Goal: Task Accomplishment & Management: Manage account settings

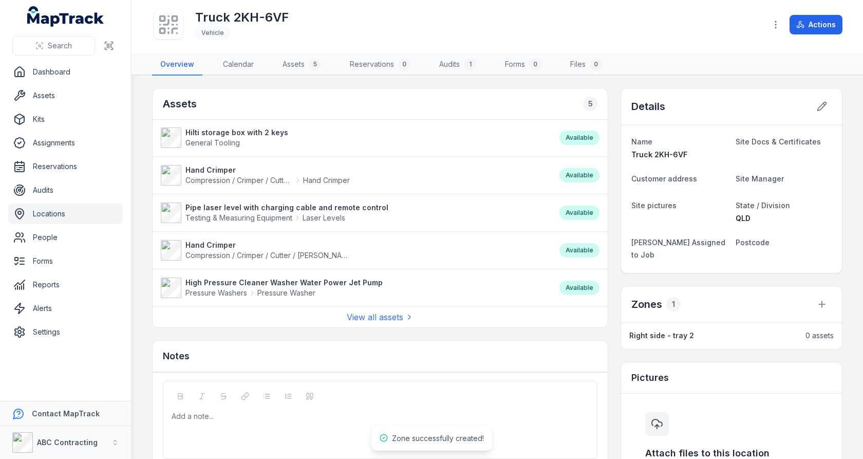
scroll to position [166, 0]
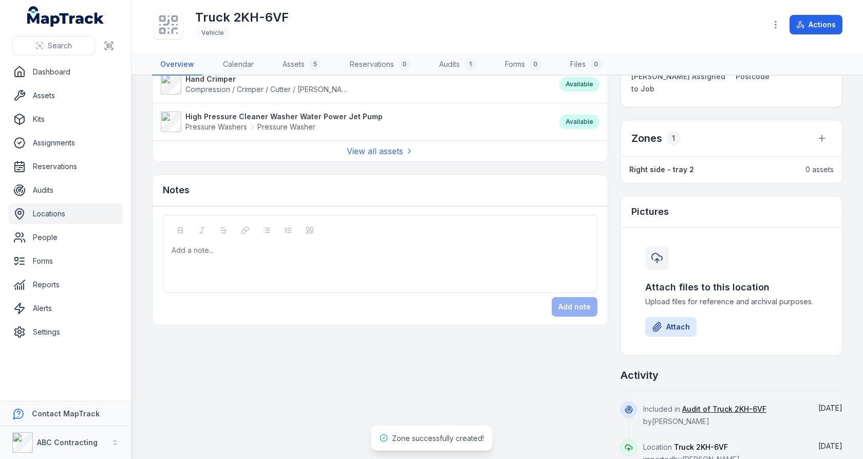
click at [616, 202] on div "Assets 5 Hilti storage box with 2 keys General Tooling Available Hand Crimper C…" at bounding box center [497, 193] width 691 height 543
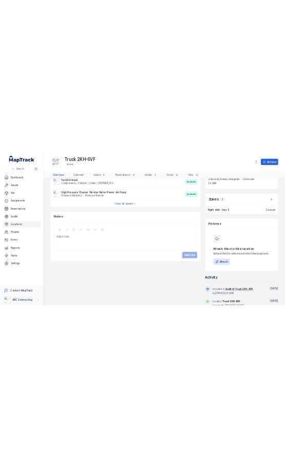
scroll to position [0, 0]
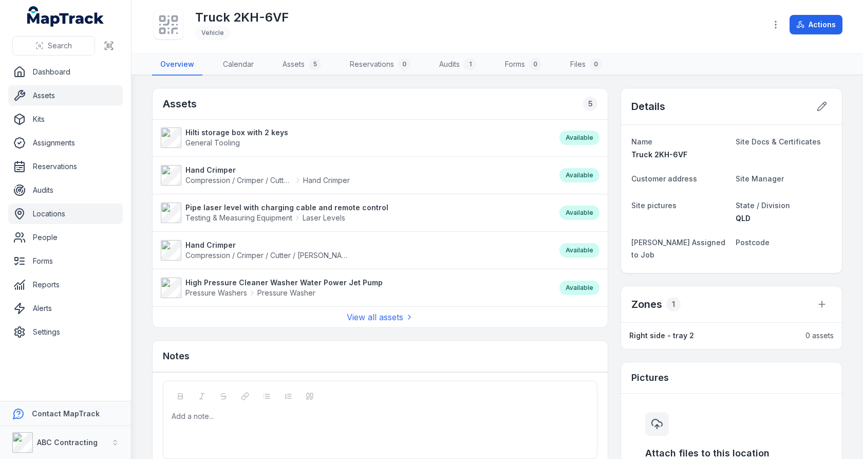
click at [39, 100] on link "Assets" at bounding box center [65, 95] width 115 height 21
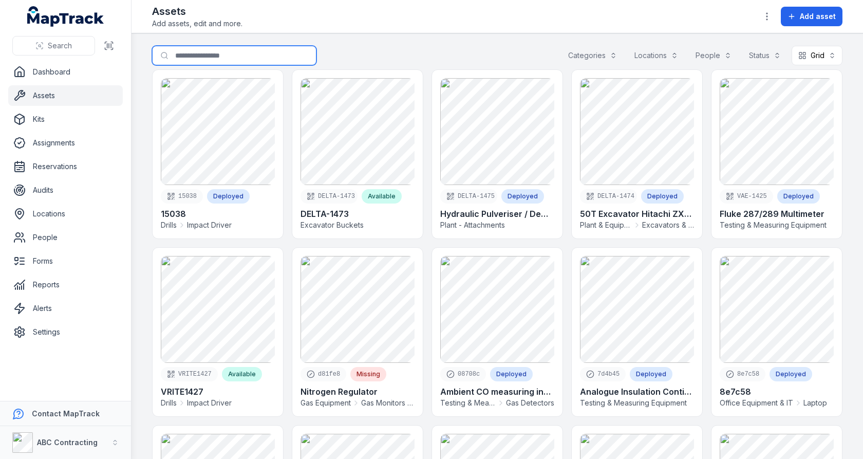
click at [239, 61] on input "Search for assets" at bounding box center [234, 56] width 164 height 20
type input "******"
click at [399, 50] on div "Search for assets ****** Categories Locations People Status Grid ****" at bounding box center [497, 58] width 691 height 24
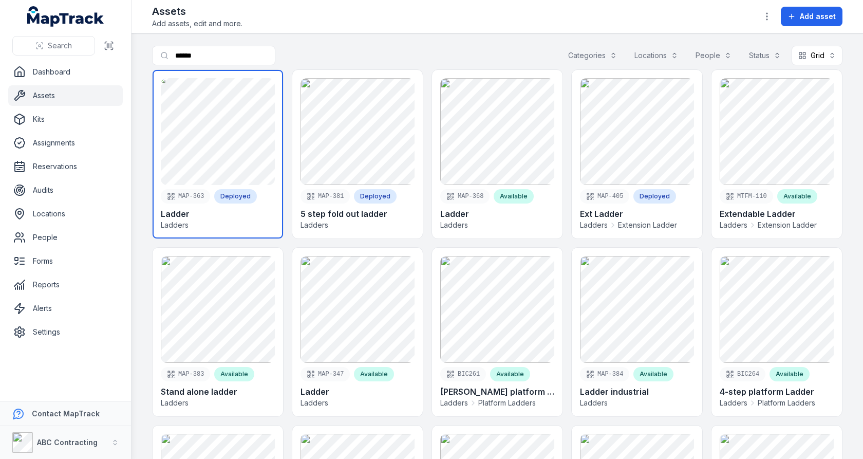
click at [205, 143] on link at bounding box center [218, 154] width 131 height 169
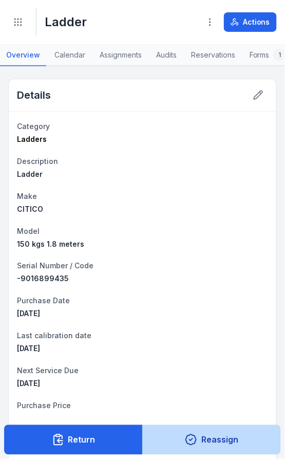
click at [203, 429] on button "Reassign" at bounding box center [211, 440] width 139 height 30
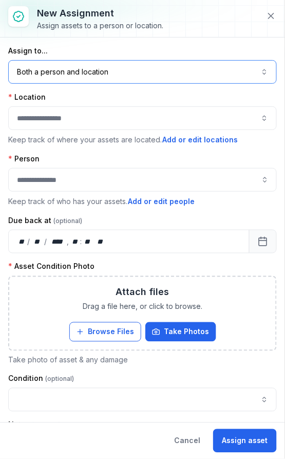
click at [141, 75] on button "Both a person and location ****" at bounding box center [142, 72] width 269 height 24
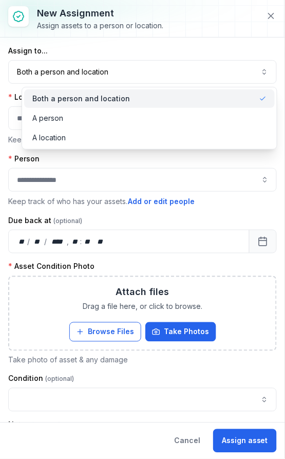
click at [169, 43] on div "Assign to... Both a person and location **** Location Keep track of where your …" at bounding box center [142, 230] width 285 height 385
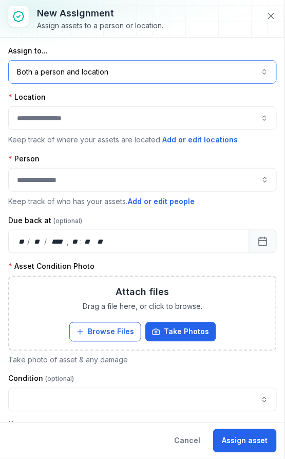
click at [121, 117] on button "button" at bounding box center [142, 118] width 269 height 24
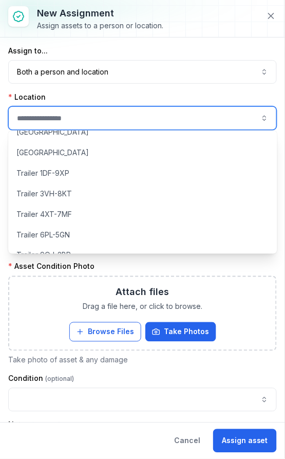
scroll to position [1123, 0]
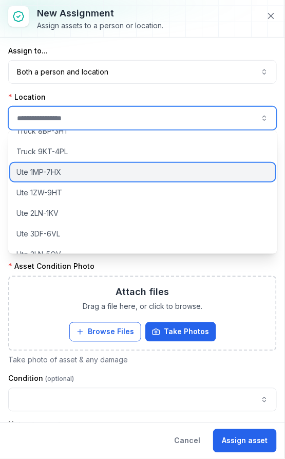
click at [133, 165] on div "Ute 1MP-7HX" at bounding box center [142, 172] width 265 height 18
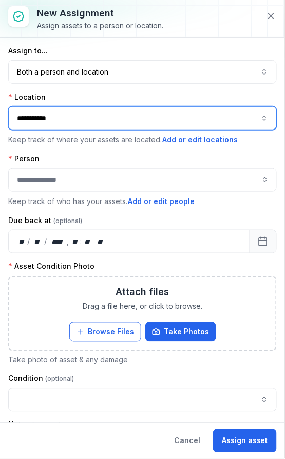
click at [138, 121] on button "**********" at bounding box center [142, 118] width 269 height 24
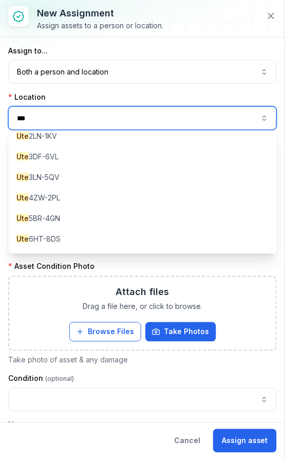
scroll to position [50, 0]
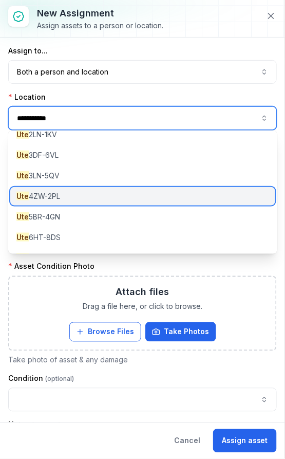
click at [123, 189] on div "Ute 4ZW-2PL" at bounding box center [142, 196] width 265 height 18
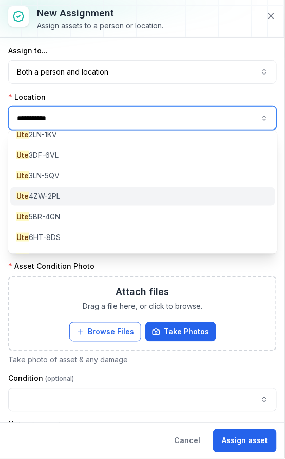
type input "**********"
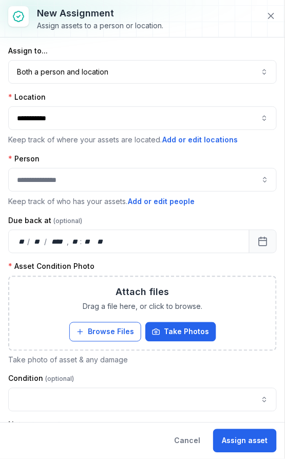
click at [187, 93] on div "Location" at bounding box center [142, 97] width 269 height 10
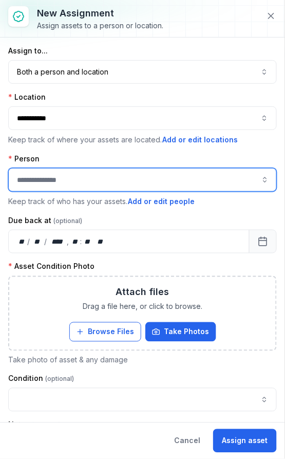
click at [148, 175] on input "assignment-add:person-label" at bounding box center [142, 180] width 269 height 24
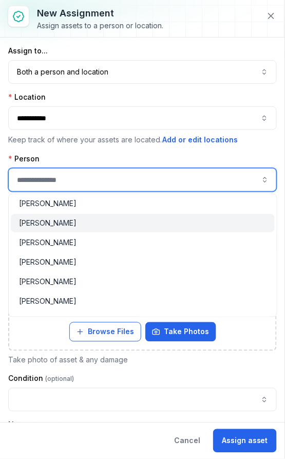
scroll to position [27, 0]
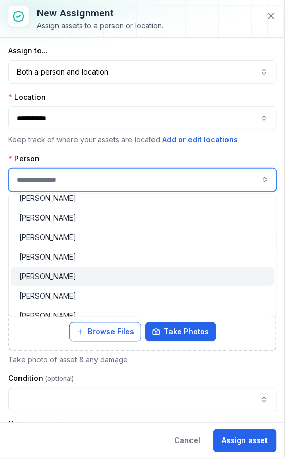
type input "**********"
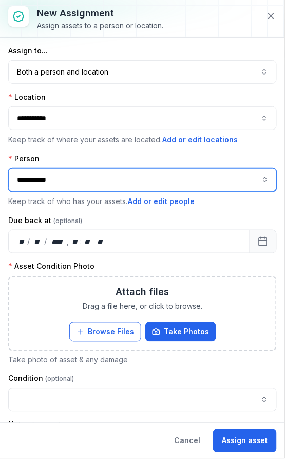
click at [130, 278] on div "[PERSON_NAME]" at bounding box center [143, 276] width 248 height 10
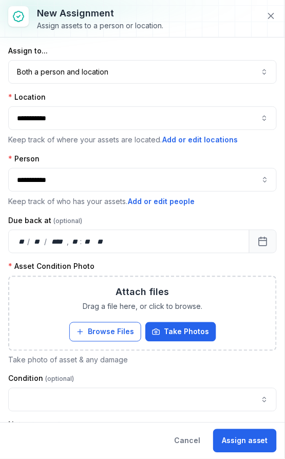
click at [187, 156] on div "Person" at bounding box center [142, 159] width 269 height 10
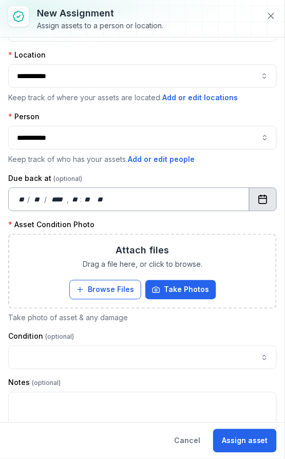
click at [261, 202] on button "Calendar" at bounding box center [263, 200] width 28 height 24
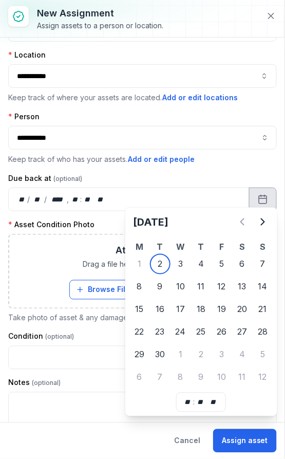
click at [237, 166] on div "**********" at bounding box center [142, 243] width 269 height 479
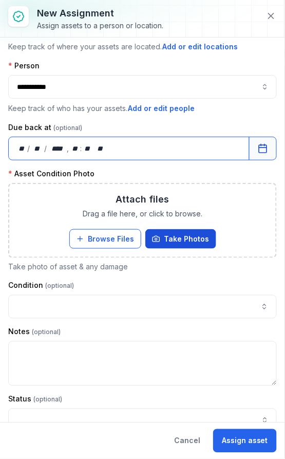
scroll to position [99, 0]
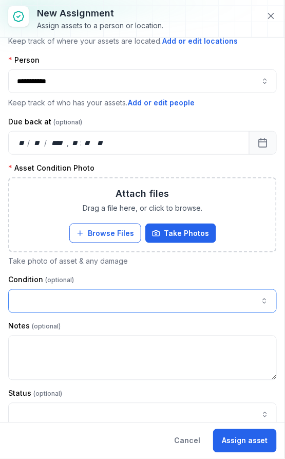
click at [158, 304] on button "button" at bounding box center [142, 301] width 269 height 24
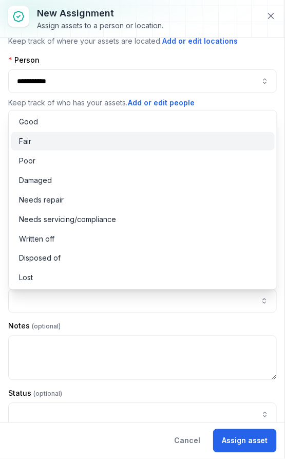
click at [134, 141] on div "Fair" at bounding box center [143, 141] width 248 height 10
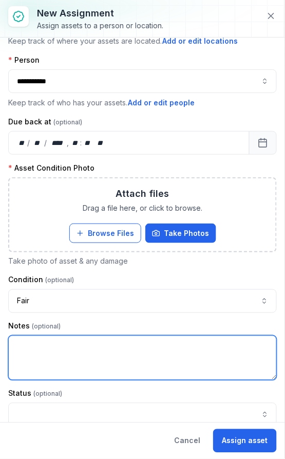
click at [138, 349] on textarea at bounding box center [142, 358] width 269 height 45
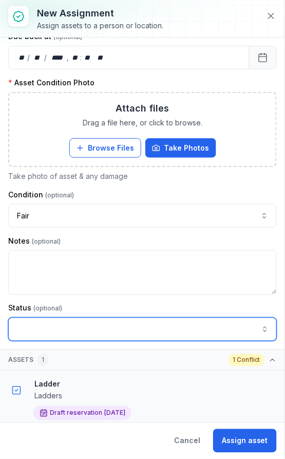
click at [150, 325] on input "assignment-add:cf[1a526681-56ed-4d33-a366-272b18425df2]-label" at bounding box center [142, 330] width 269 height 24
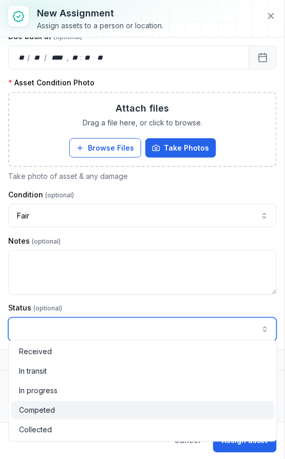
type input "********"
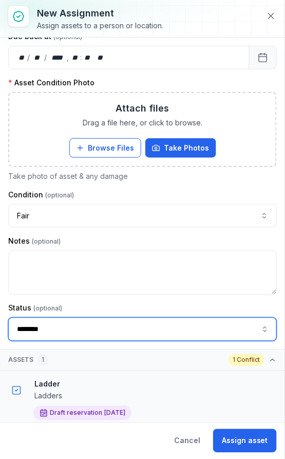
click at [124, 406] on div "Competed" at bounding box center [143, 410] width 248 height 10
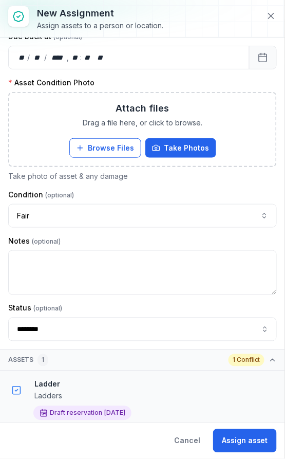
click at [169, 306] on div "Status" at bounding box center [142, 308] width 269 height 10
click at [89, 408] on div "Draft reservation [DATE]" at bounding box center [82, 413] width 98 height 14
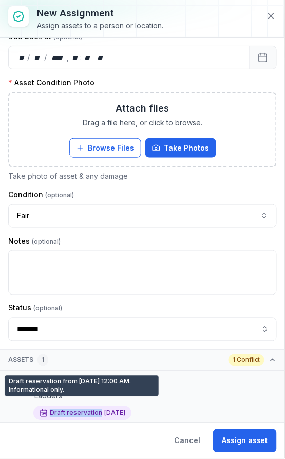
click at [89, 408] on div "Draft reservation [DATE]" at bounding box center [82, 413] width 98 height 14
click at [104, 409] on span "[DATE]" at bounding box center [114, 413] width 21 height 8
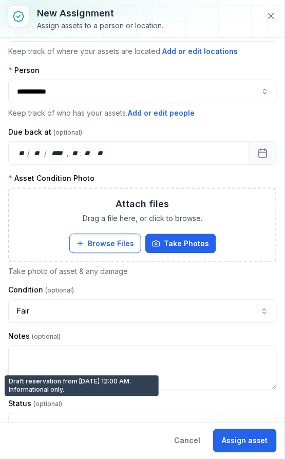
scroll to position [0, 0]
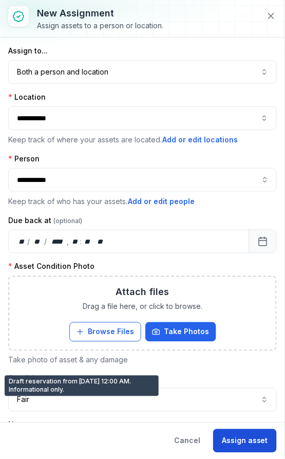
click at [238, 441] on button "Assign asset" at bounding box center [245, 441] width 64 height 24
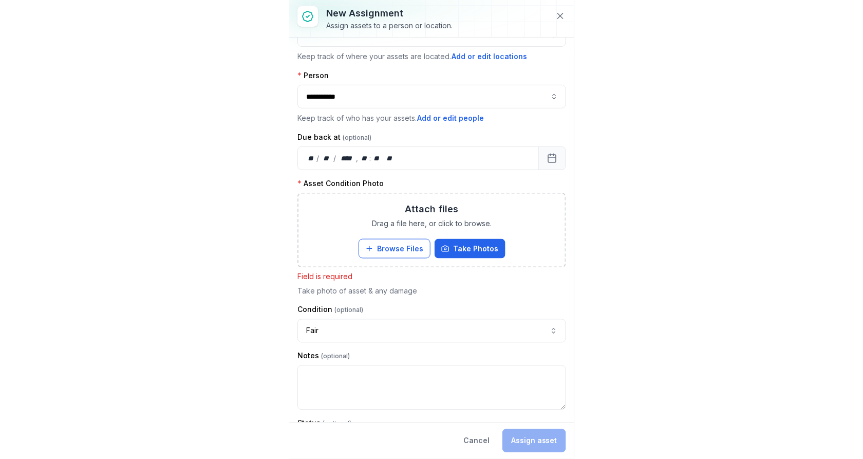
scroll to position [87, 0]
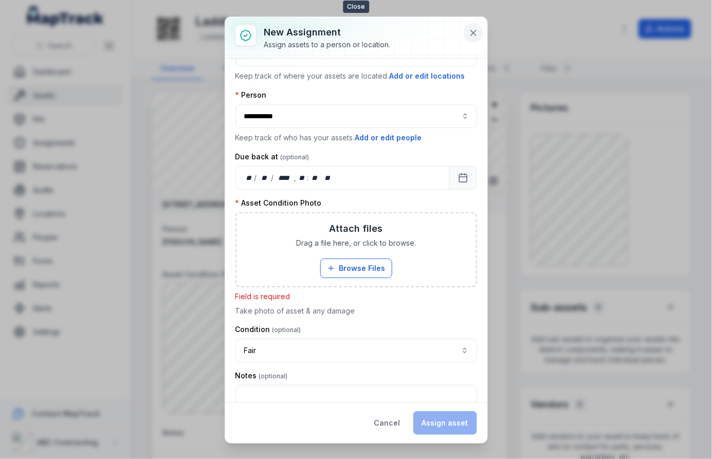
click at [468, 28] on icon at bounding box center [473, 33] width 10 height 10
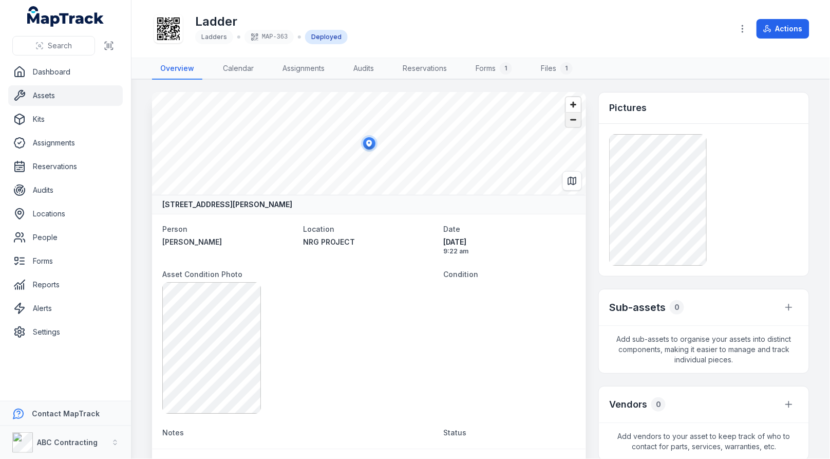
click at [569, 124] on span "Zoom out" at bounding box center [573, 120] width 15 height 14
click at [576, 176] on icon "Switch to Map View" at bounding box center [572, 181] width 10 height 10
click at [575, 105] on span "Zoom in" at bounding box center [573, 104] width 15 height 15
click at [573, 181] on icon "Switch to Satellite View" at bounding box center [572, 181] width 9 height 0
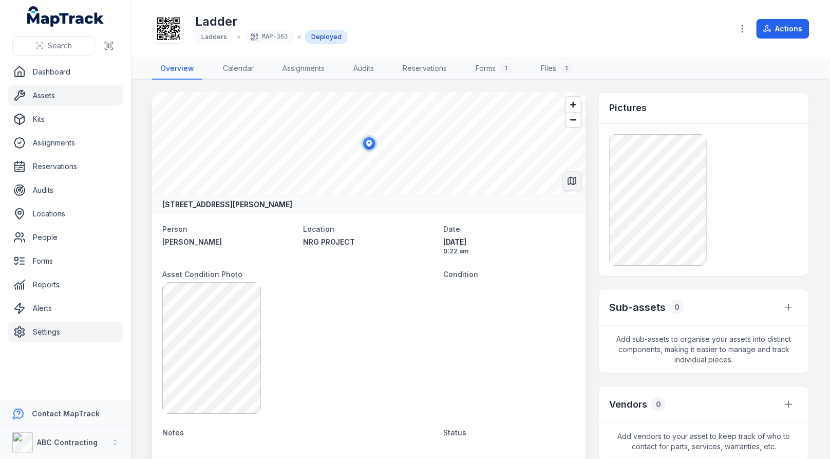
click at [75, 330] on link "Settings" at bounding box center [65, 332] width 115 height 21
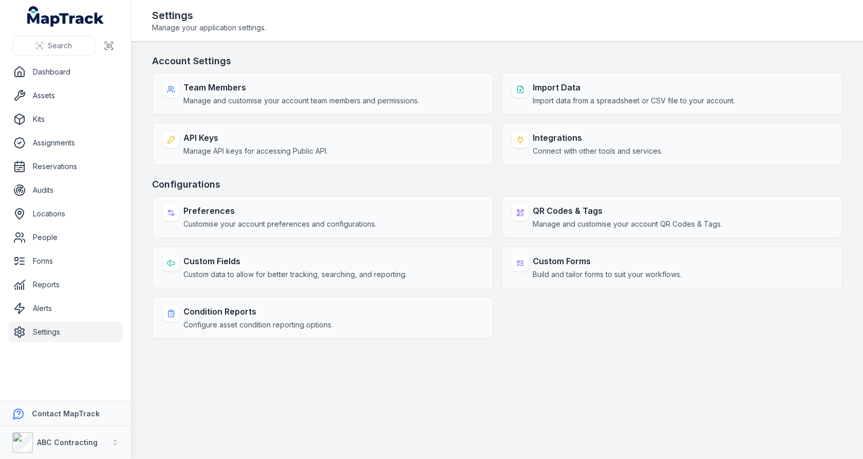
click at [390, 178] on h3 "Configurations" at bounding box center [497, 184] width 691 height 14
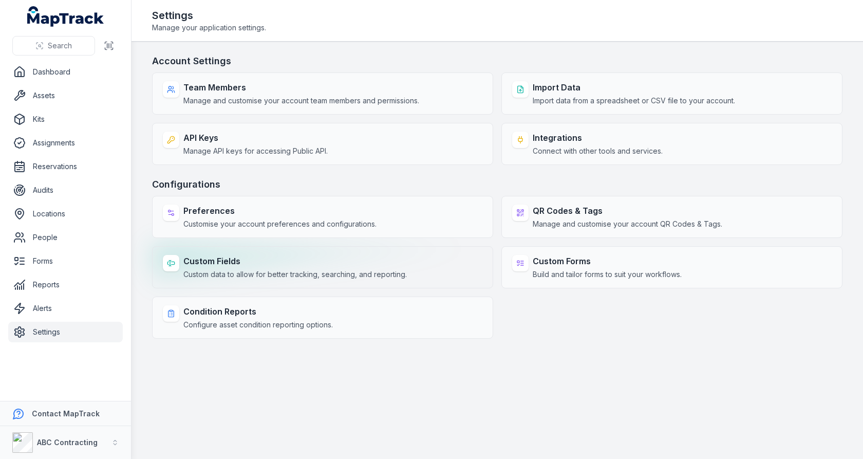
click at [346, 280] on div "Custom Fields Custom data to allow for better tracking, searching, and reportin…" at bounding box center [322, 267] width 341 height 42
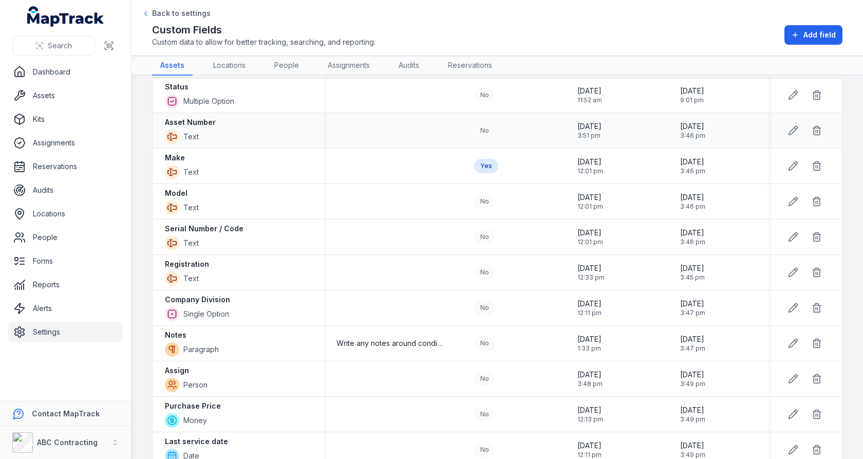
scroll to position [66, 0]
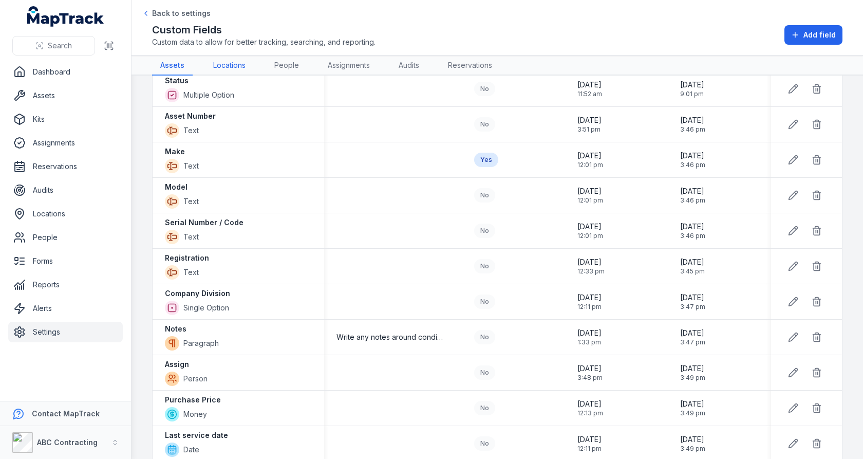
click at [224, 60] on link "Locations" at bounding box center [229, 66] width 49 height 20
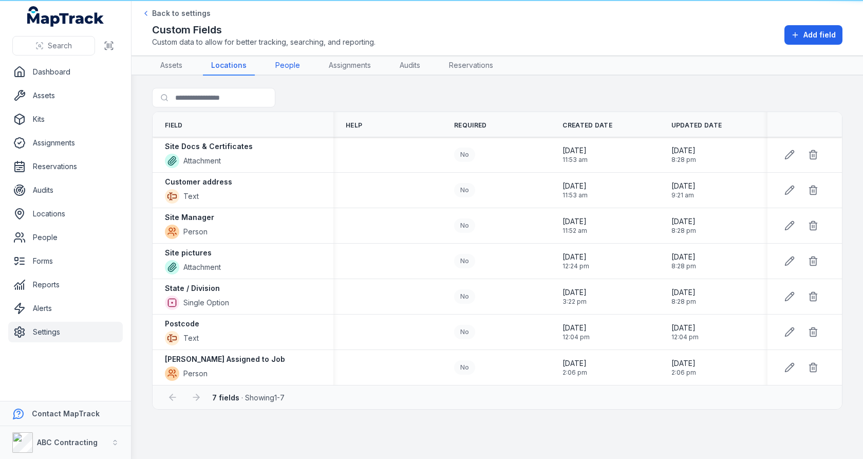
click at [291, 66] on link "People" at bounding box center [287, 66] width 41 height 20
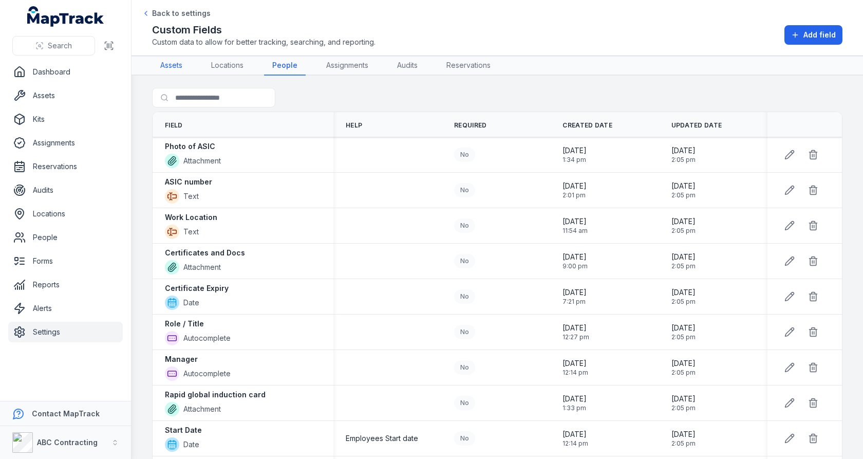
click at [182, 71] on link "Assets" at bounding box center [171, 66] width 39 height 20
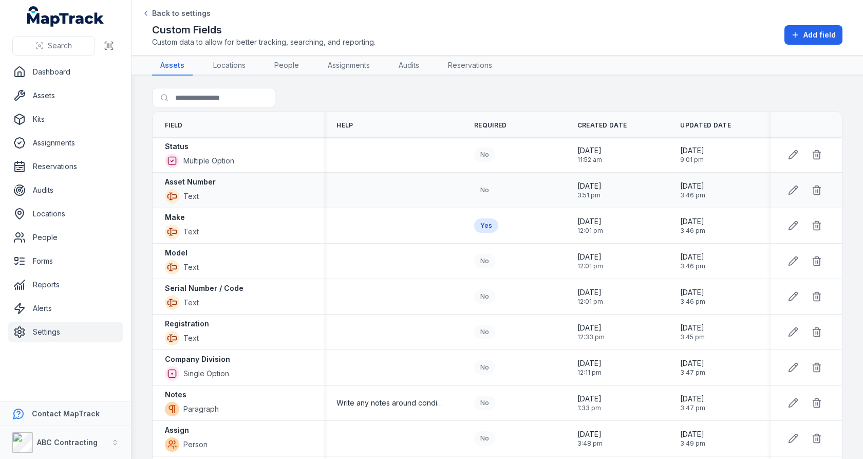
scroll to position [1, 0]
click at [205, 181] on strong "Asset Number" at bounding box center [190, 181] width 51 height 10
click at [186, 215] on div "Make" at bounding box center [182, 217] width 34 height 10
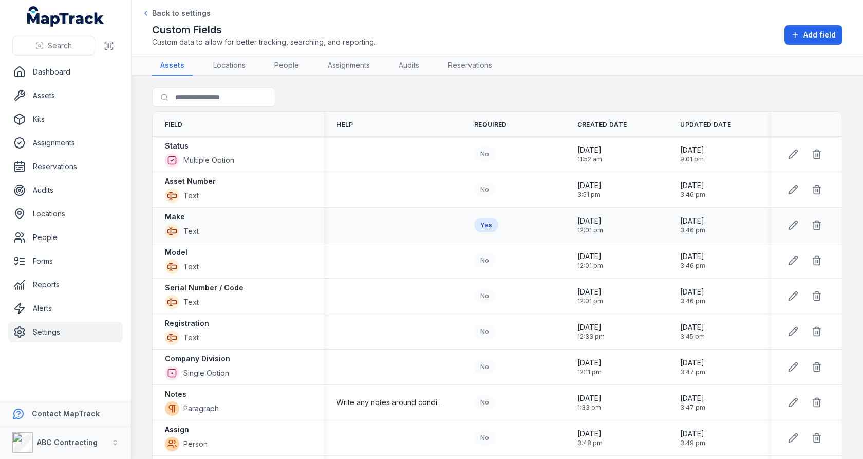
click at [186, 215] on div "Make" at bounding box center [182, 217] width 34 height 10
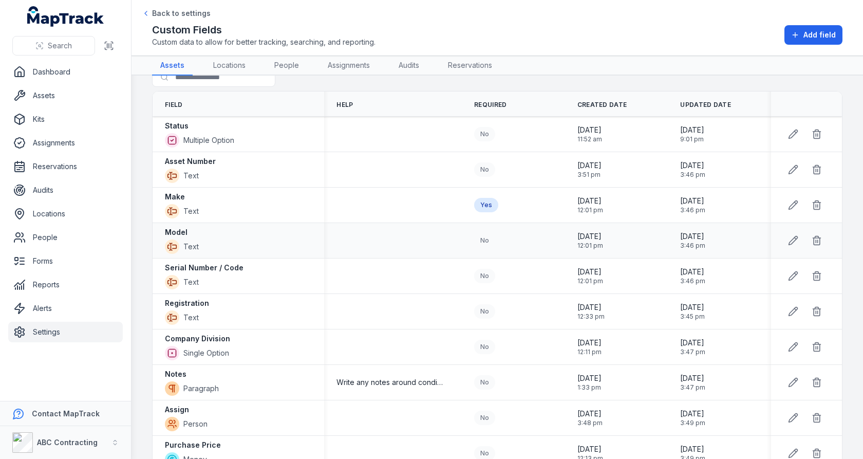
click at [193, 232] on div "Model" at bounding box center [182, 232] width 34 height 10
click at [189, 268] on strong "Serial Number / Code" at bounding box center [204, 268] width 79 height 10
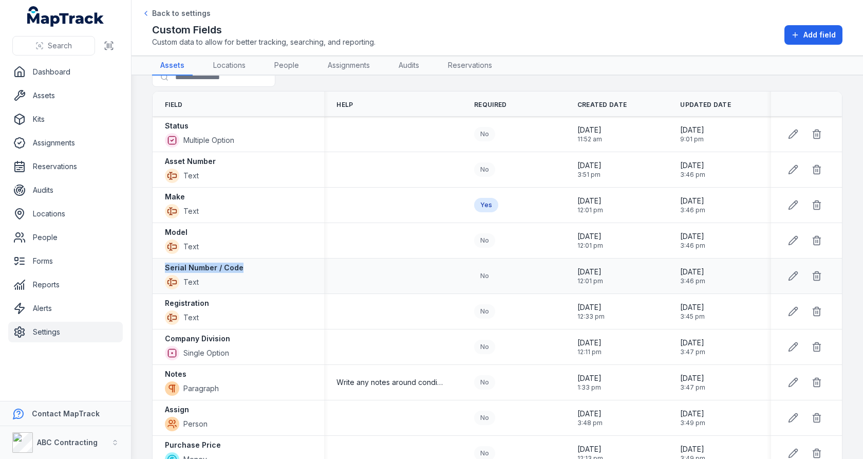
click at [189, 268] on strong "Serial Number / Code" at bounding box center [204, 268] width 79 height 10
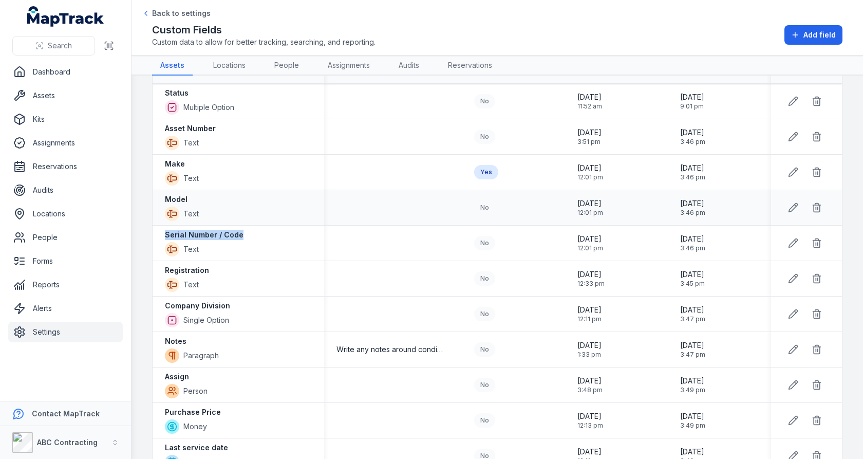
scroll to position [65, 0]
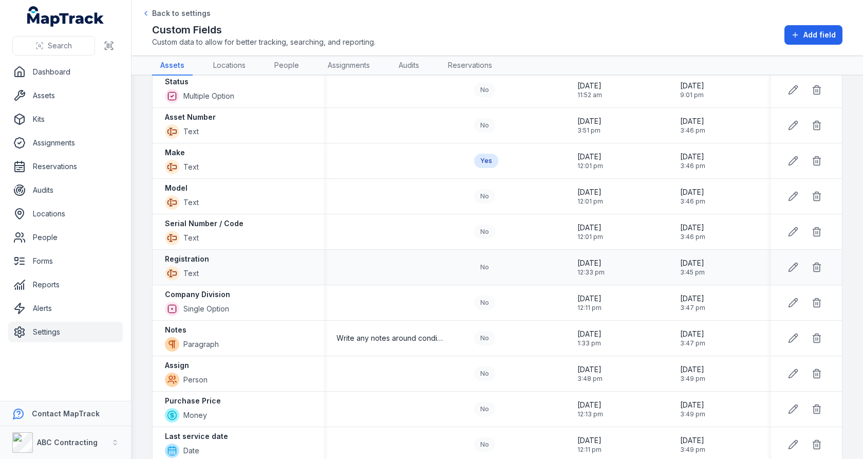
click at [222, 255] on div "Registration Text" at bounding box center [238, 267] width 147 height 27
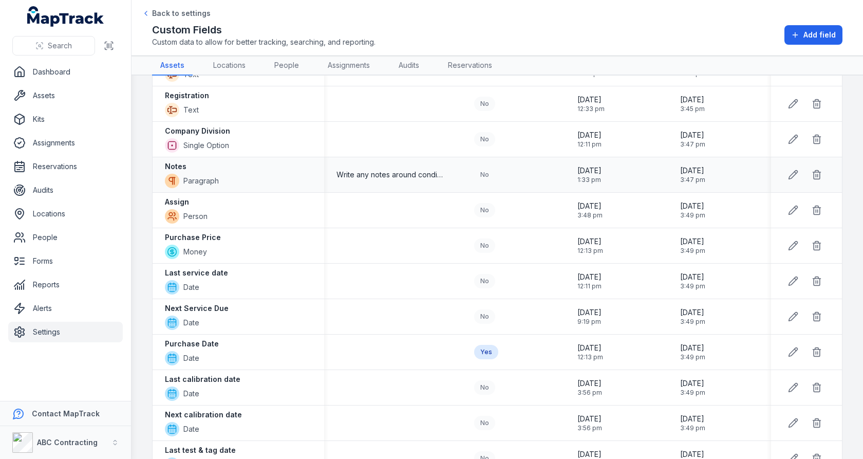
scroll to position [234, 0]
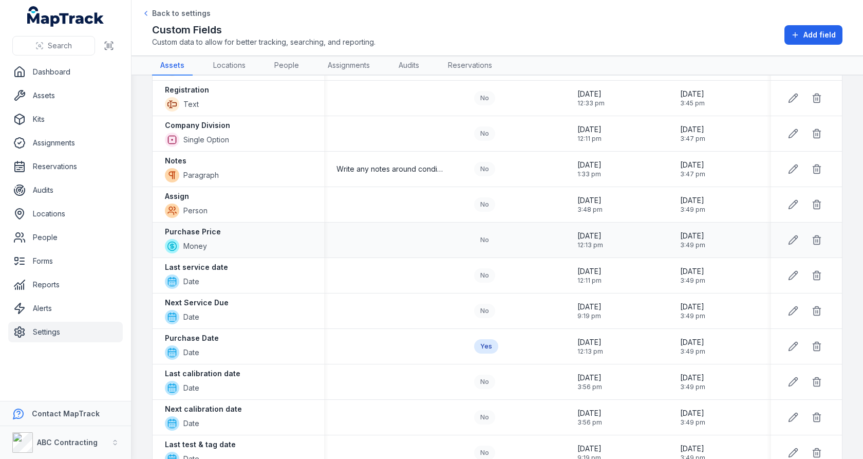
click at [220, 227] on div "Purchase Price Money" at bounding box center [238, 240] width 147 height 27
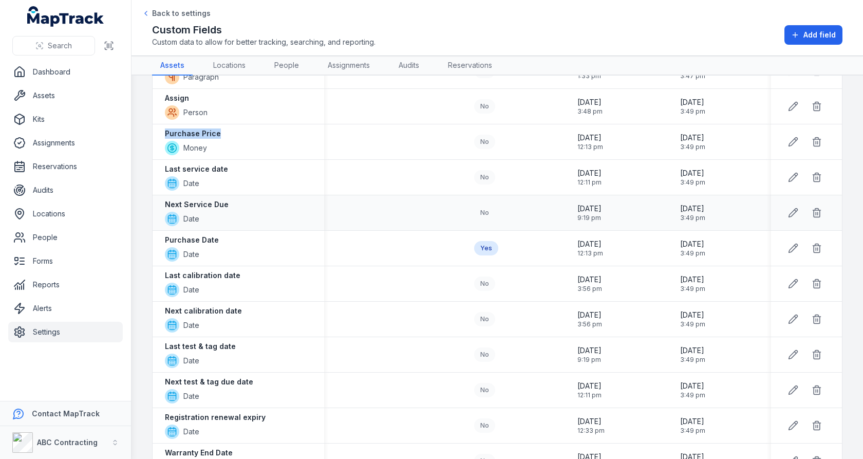
scroll to position [340, 0]
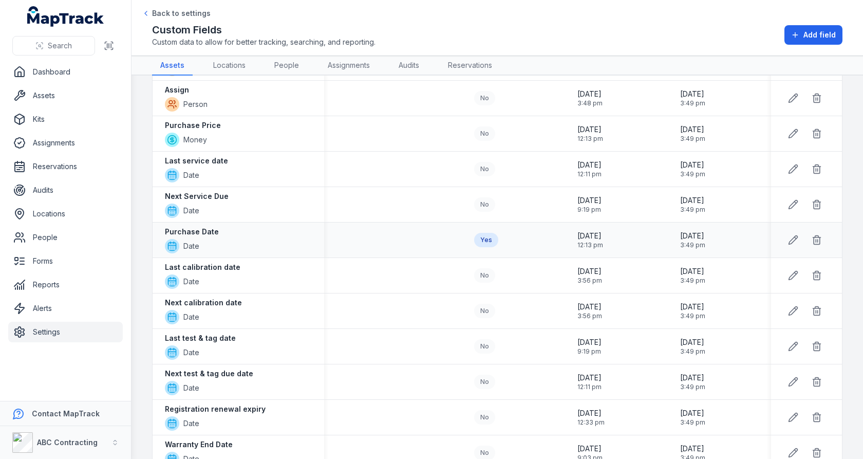
click at [202, 227] on strong "Purchase Date" at bounding box center [192, 232] width 54 height 10
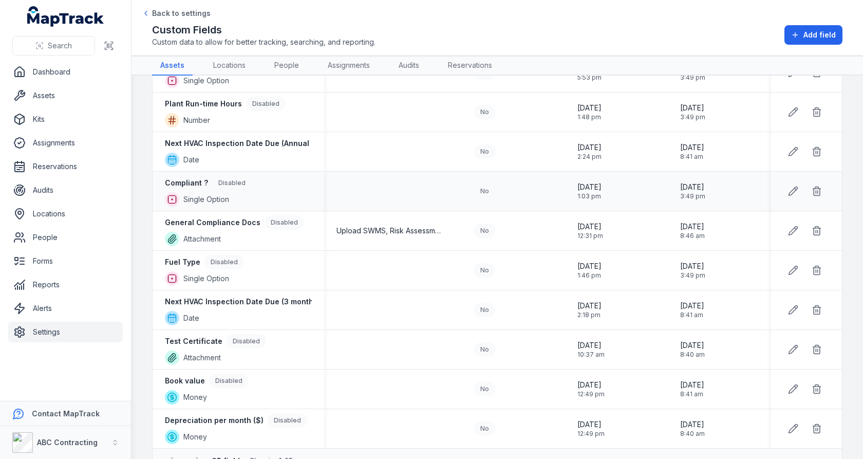
scroll to position [990, 0]
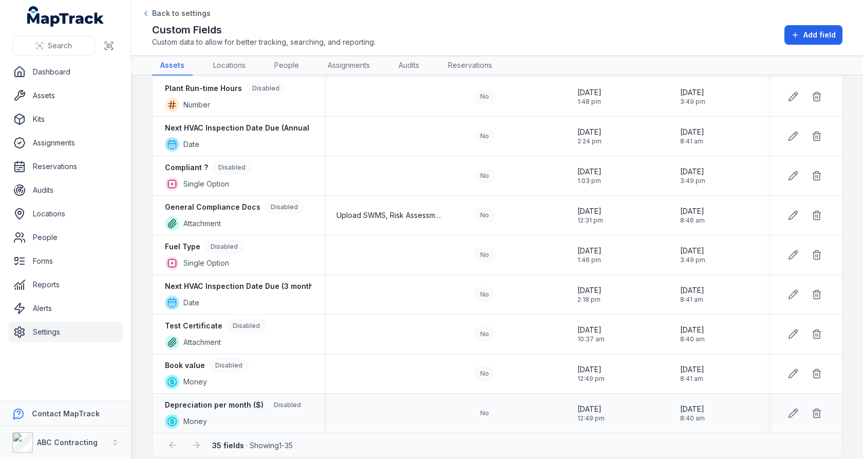
click at [221, 400] on strong "Depreciation per month ($)" at bounding box center [214, 405] width 99 height 10
click at [259, 281] on strong "Next HVAC Inspection Date Due (3 monthly)" at bounding box center [243, 286] width 157 height 10
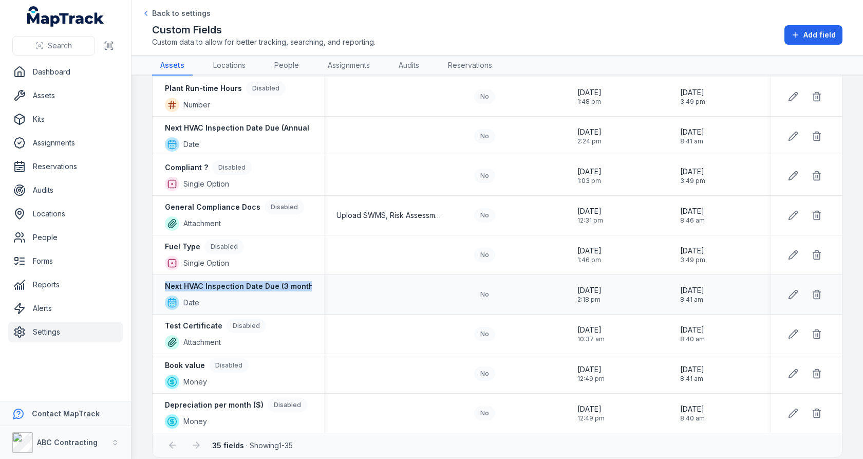
click at [259, 281] on strong "Next HVAC Inspection Date Due (3 monthly)" at bounding box center [243, 286] width 157 height 10
click at [384, 251] on td at bounding box center [393, 255] width 138 height 40
click at [195, 242] on strong "Fuel Type" at bounding box center [182, 247] width 35 height 10
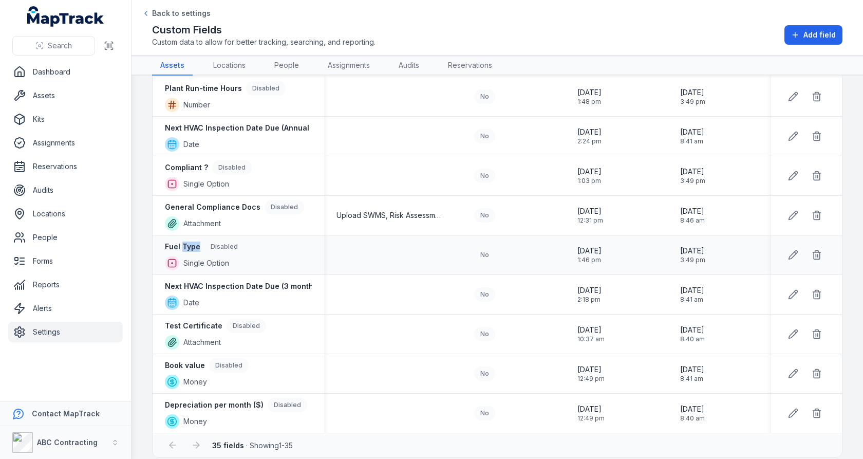
click at [195, 242] on strong "Fuel Type" at bounding box center [182, 247] width 35 height 10
click at [486, 248] on div "No" at bounding box center [484, 255] width 21 height 14
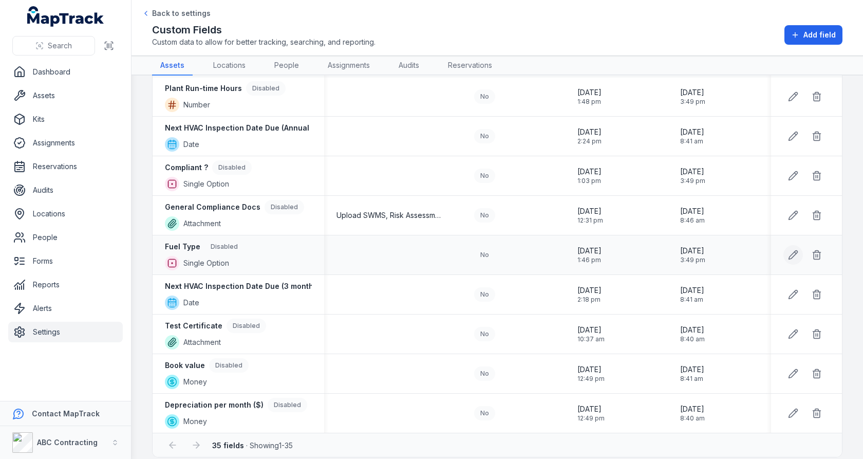
click at [800, 247] on button at bounding box center [794, 255] width 20 height 20
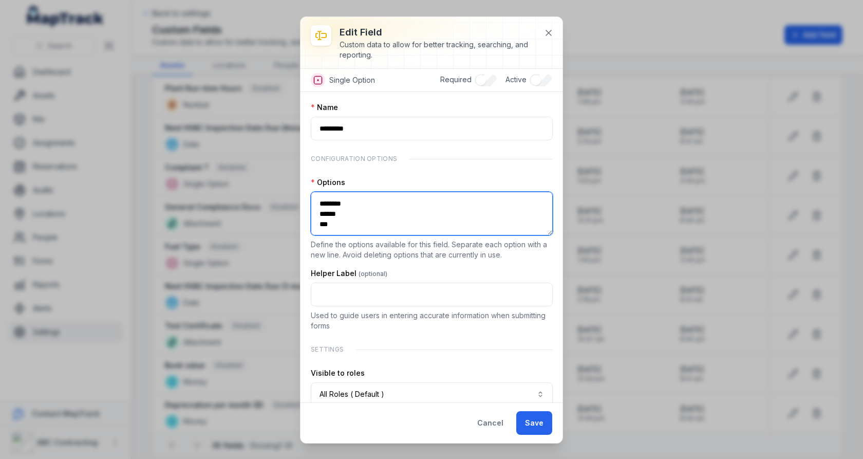
click at [402, 210] on textarea "******** ****** ***" at bounding box center [432, 214] width 242 height 44
click at [553, 35] on icon at bounding box center [549, 33] width 10 height 10
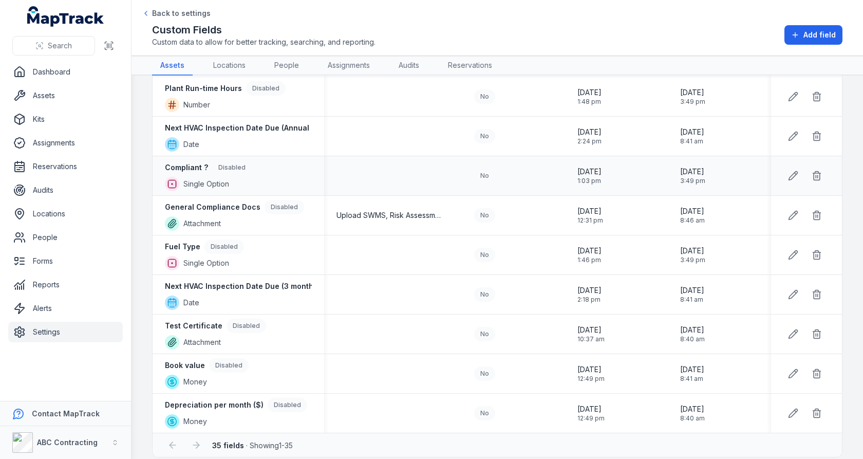
scroll to position [976, 0]
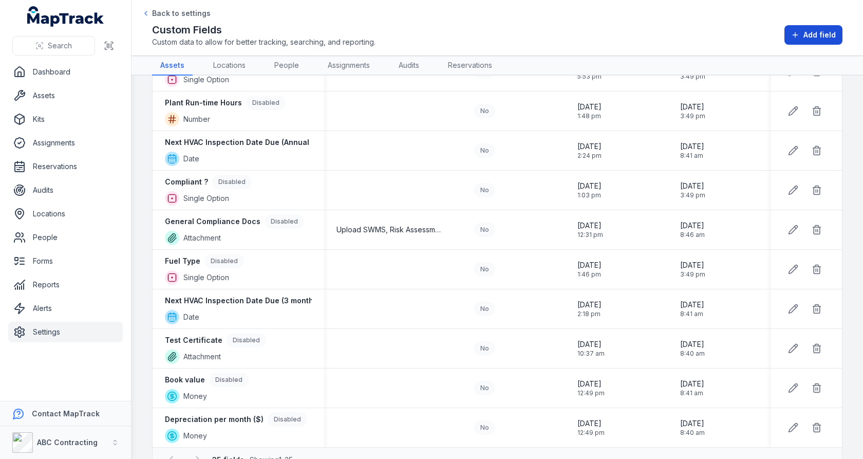
click at [828, 28] on button "Add field" at bounding box center [814, 35] width 58 height 20
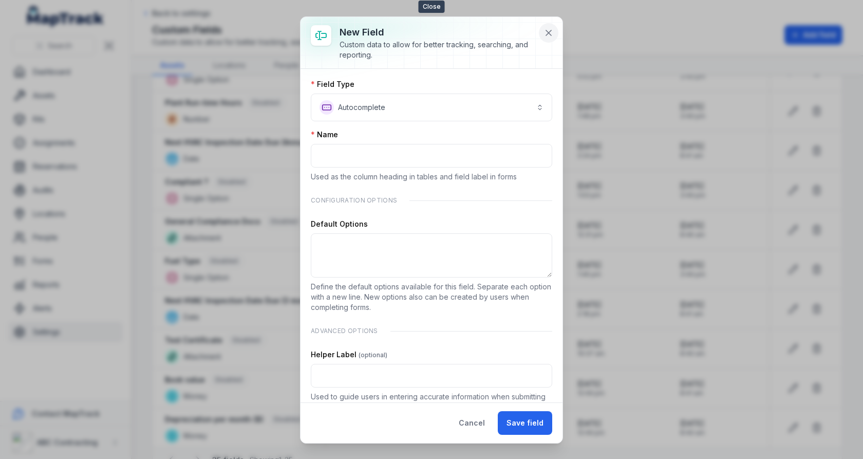
click at [549, 35] on icon at bounding box center [549, 33] width 10 height 10
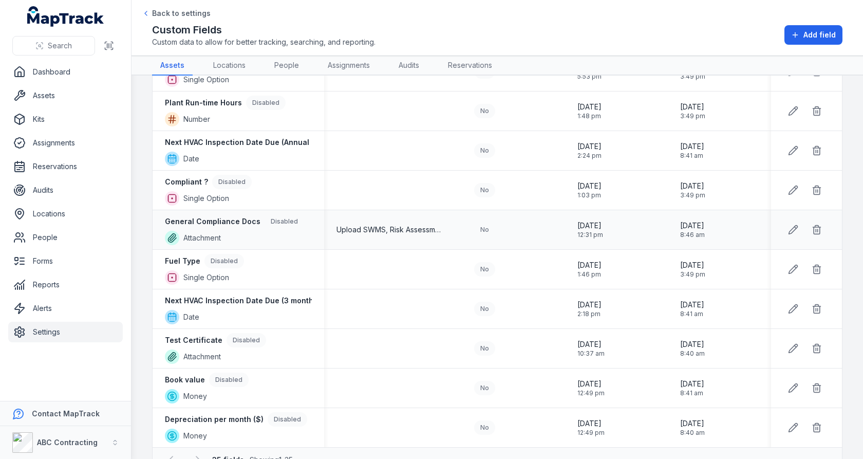
click at [231, 216] on strong "General Compliance Docs" at bounding box center [213, 221] width 96 height 10
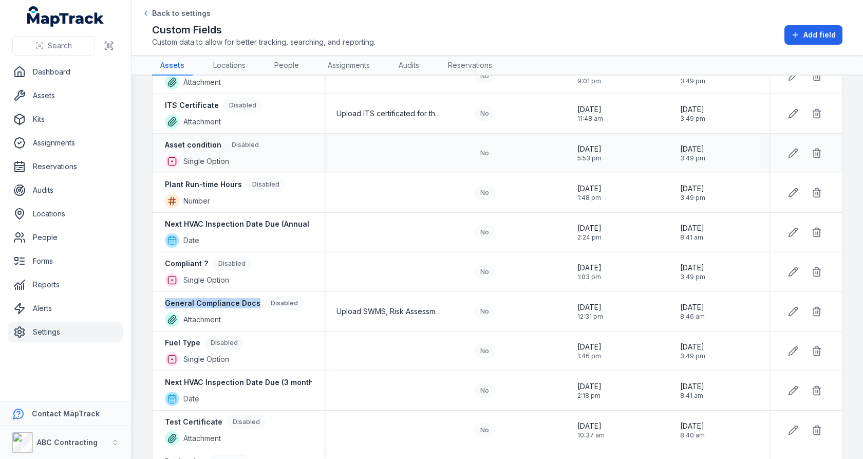
scroll to position [918, 0]
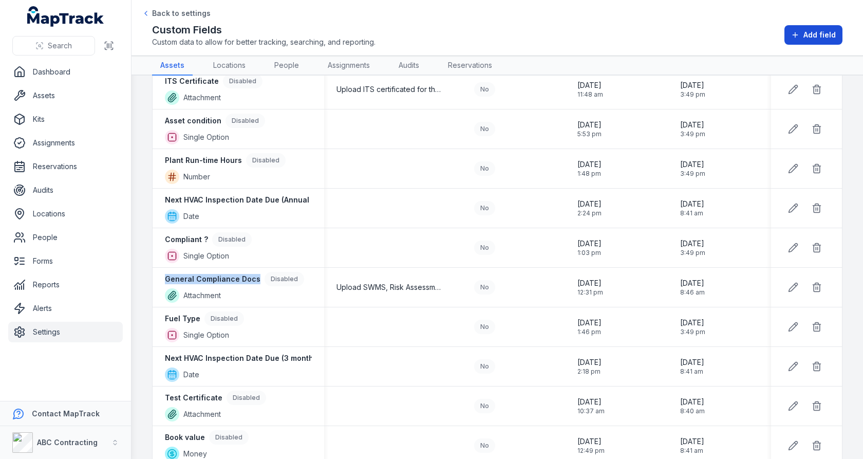
click at [812, 40] on button "Add field" at bounding box center [814, 35] width 58 height 20
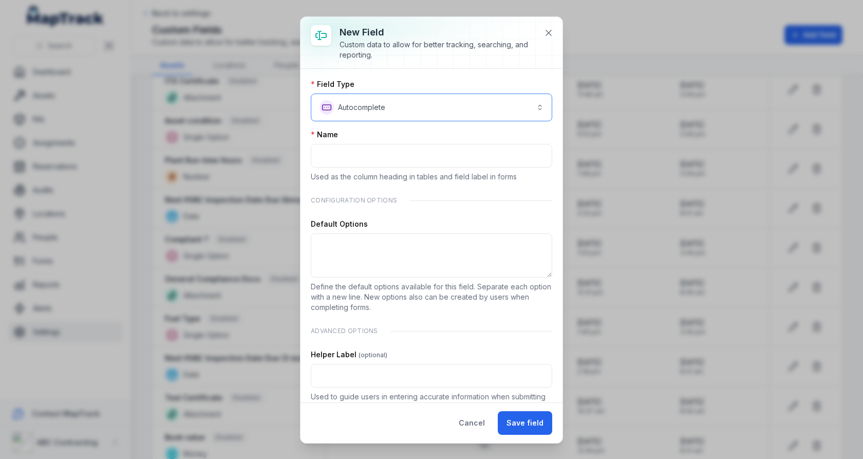
click at [503, 100] on button "**********" at bounding box center [432, 108] width 242 height 28
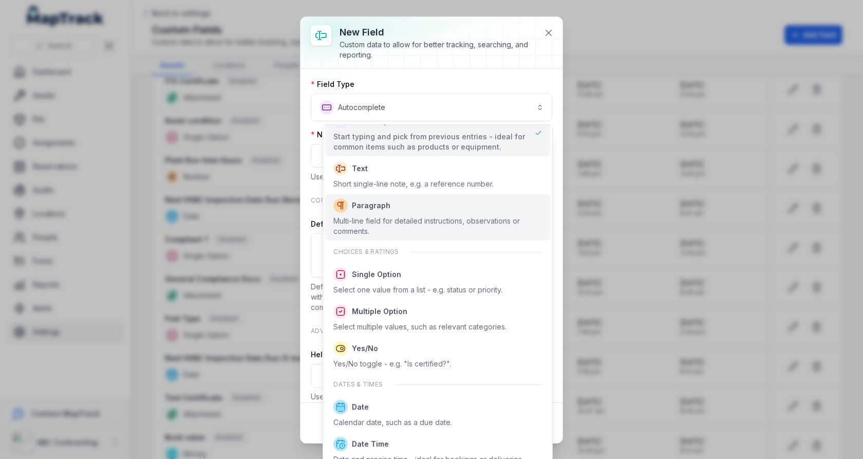
scroll to position [40, 0]
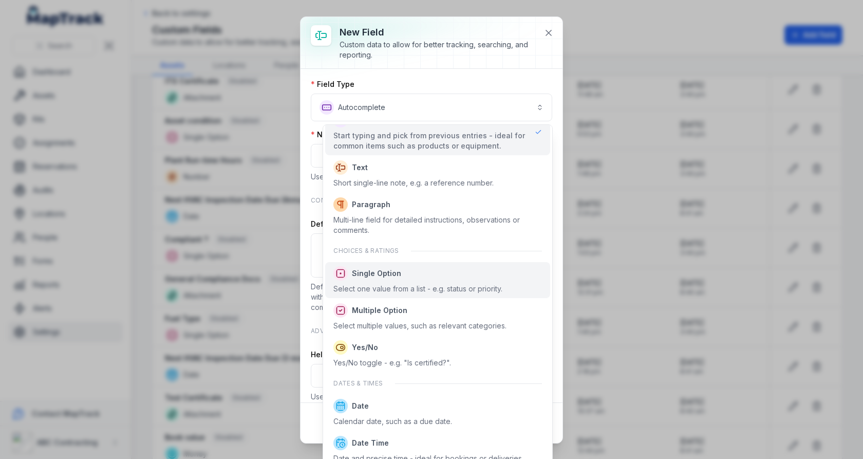
click at [428, 276] on span "Single Option" at bounding box center [418, 273] width 169 height 14
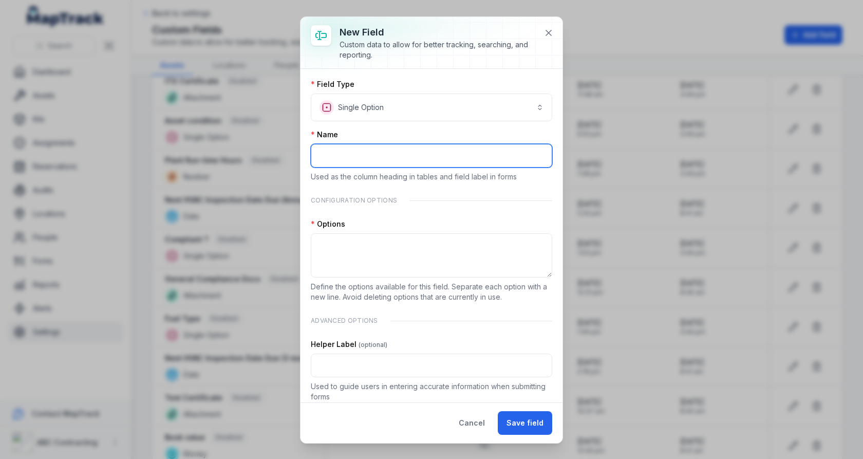
click at [446, 146] on input ":rdc:-form-item-label" at bounding box center [432, 156] width 242 height 24
type input "**********"
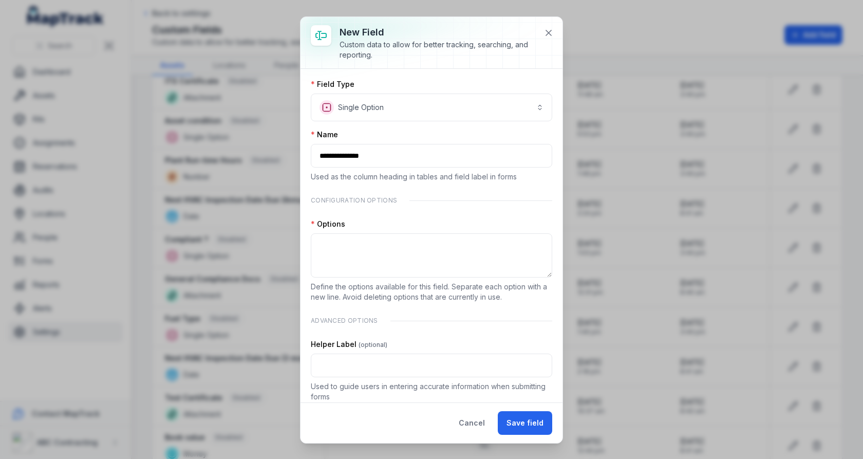
click at [372, 228] on div "Options Define the options available for this field. Separate each option with …" at bounding box center [432, 260] width 242 height 83
click at [375, 241] on textarea ":rdd:-form-item-label" at bounding box center [432, 255] width 242 height 44
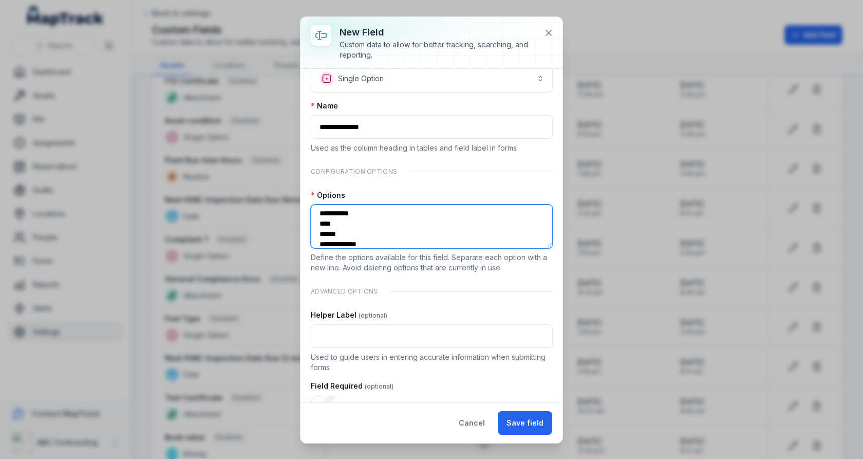
scroll to position [0, 0]
type textarea "**********"
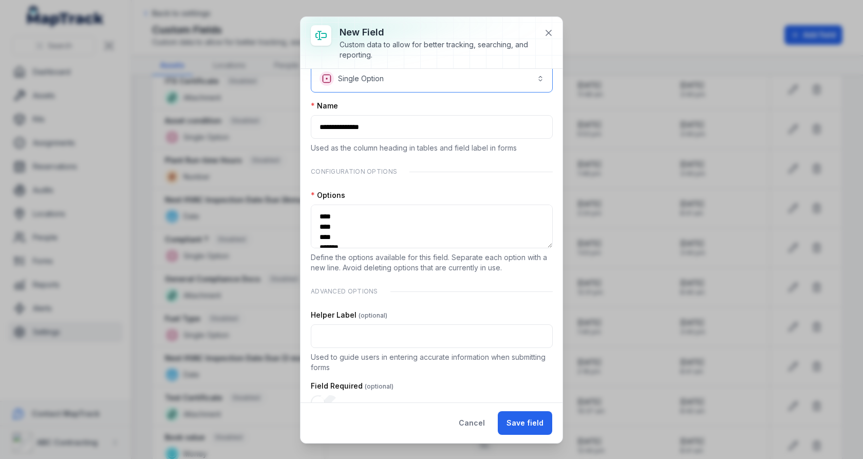
click at [401, 81] on button "**********" at bounding box center [432, 79] width 242 height 28
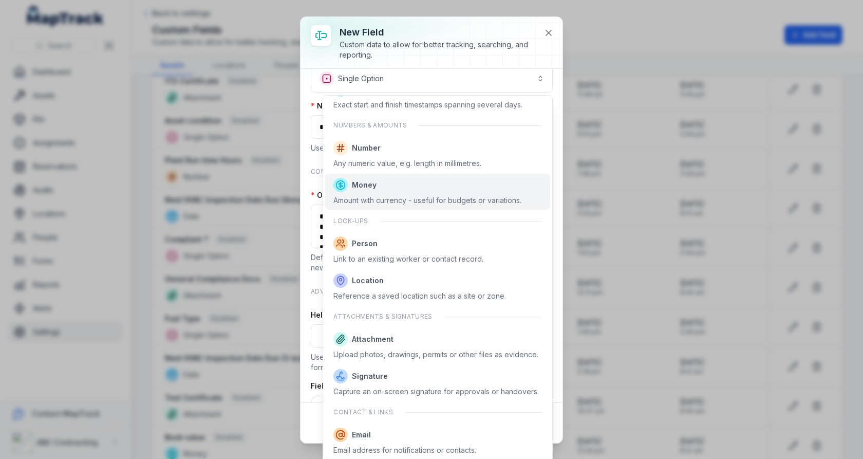
scroll to position [473, 0]
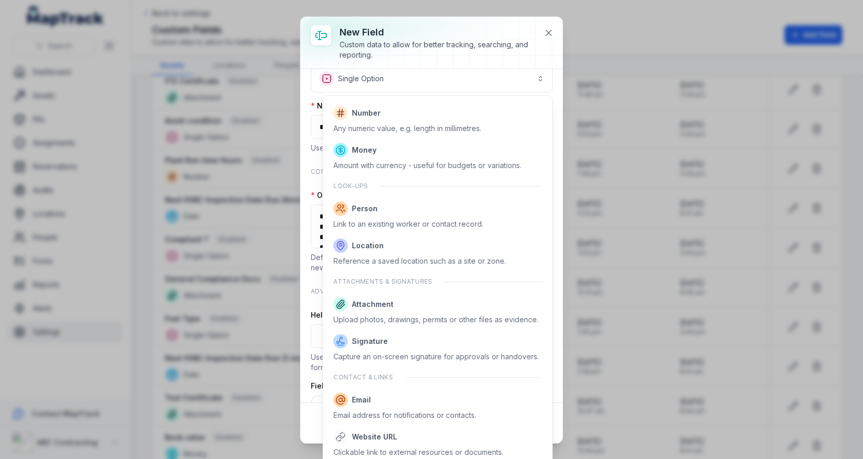
click at [441, 52] on div "**********" at bounding box center [432, 230] width 262 height 426
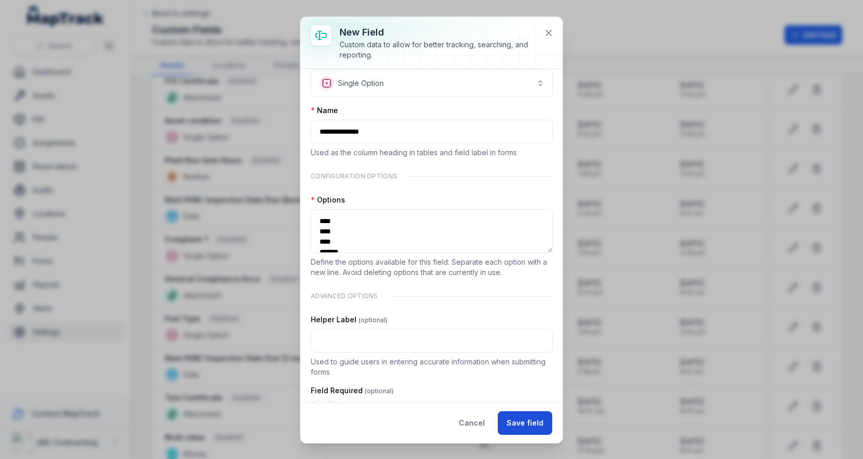
click at [527, 415] on button "Save field" at bounding box center [525, 423] width 54 height 24
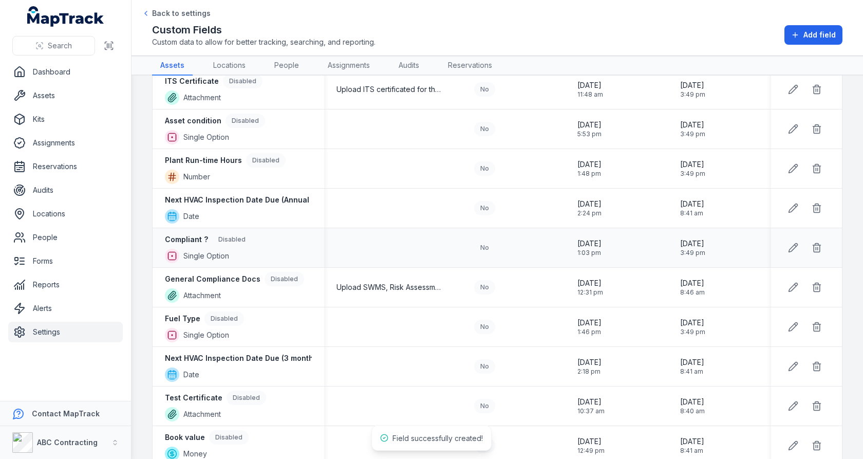
scroll to position [990, 0]
